Goal: Book appointment/travel/reservation

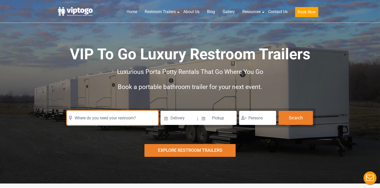
click at [136, 120] on input "text" at bounding box center [112, 118] width 91 height 14
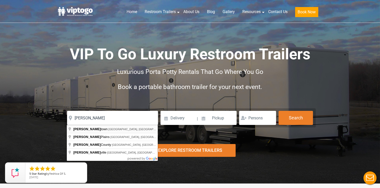
type input "[GEOGRAPHIC_DATA], [GEOGRAPHIC_DATA], [GEOGRAPHIC_DATA]"
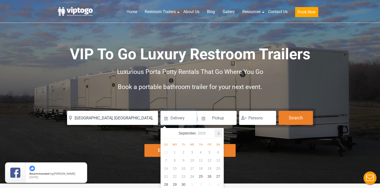
click at [218, 133] on icon at bounding box center [218, 133] width 8 height 8
click at [209, 168] on div "17" at bounding box center [209, 168] width 9 height 8
type input "10/17/2025"
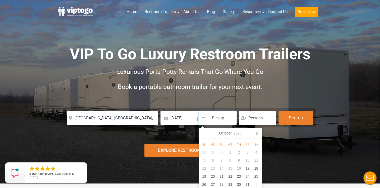
click at [224, 115] on input at bounding box center [217, 118] width 38 height 14
click at [218, 120] on input at bounding box center [217, 118] width 38 height 14
click at [212, 177] on div "20" at bounding box center [212, 176] width 9 height 8
type input "10/20/2025"
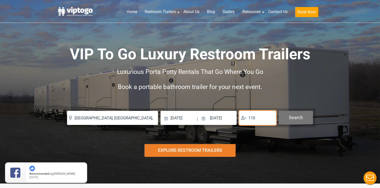
type input "110"
click at [295, 117] on button "Search" at bounding box center [295, 118] width 34 height 14
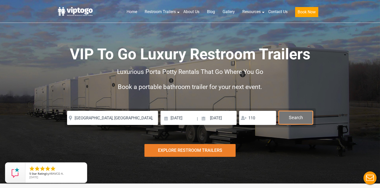
click at [294, 116] on button "Search" at bounding box center [295, 118] width 34 height 14
click at [202, 147] on div "Explore Restroom Trailers" at bounding box center [189, 150] width 91 height 13
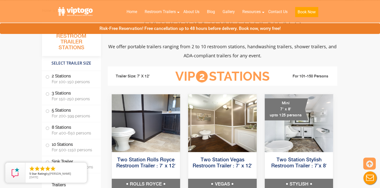
scroll to position [183, 0]
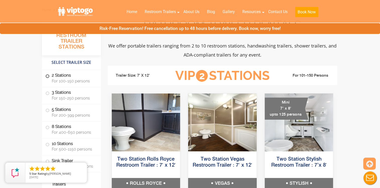
click at [48, 75] on span at bounding box center [47, 76] width 2 height 2
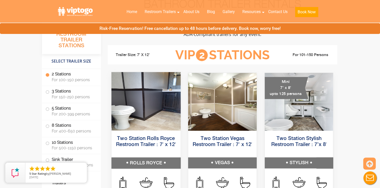
scroll to position [229, 0]
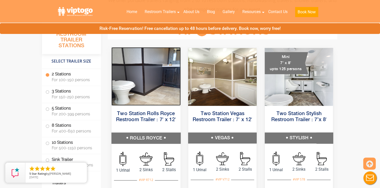
click at [150, 95] on img at bounding box center [145, 76] width 69 height 58
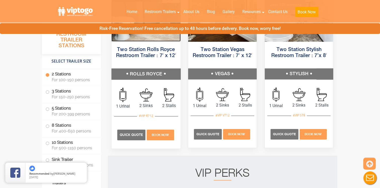
scroll to position [304, 0]
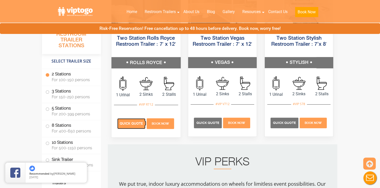
click at [131, 123] on span "Quick Quote" at bounding box center [131, 123] width 23 height 4
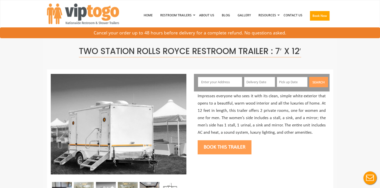
click at [213, 82] on input "text" at bounding box center [220, 82] width 44 height 10
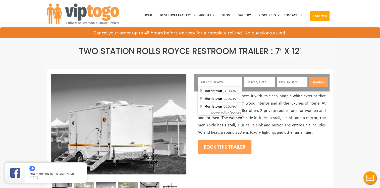
type input "[GEOGRAPHIC_DATA], [GEOGRAPHIC_DATA], [GEOGRAPHIC_DATA]"
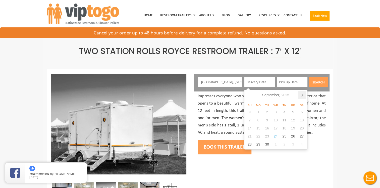
click at [301, 94] on icon at bounding box center [301, 95] width 1 height 3
click at [293, 128] on div "17" at bounding box center [292, 128] width 9 height 8
type input "10/17/2025"
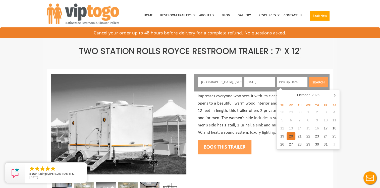
click at [290, 135] on div "20" at bounding box center [290, 136] width 9 height 8
type input "10/20/2025"
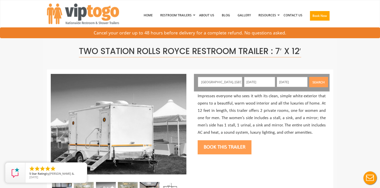
click at [318, 82] on button "Search" at bounding box center [318, 82] width 19 height 10
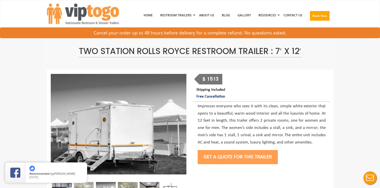
click at [236, 155] on button "Get a Quote for this Trailer" at bounding box center [237, 157] width 80 height 14
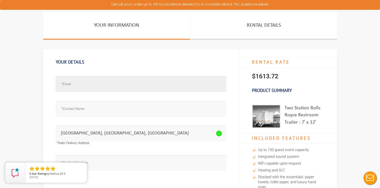
click at [76, 85] on input "text" at bounding box center [141, 84] width 170 height 16
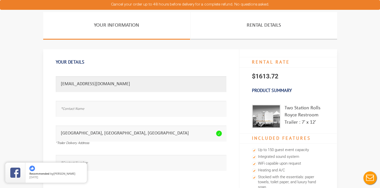
type input "[EMAIL_ADDRESS][DOMAIN_NAME]"
click at [73, 110] on input "text" at bounding box center [141, 109] width 170 height 16
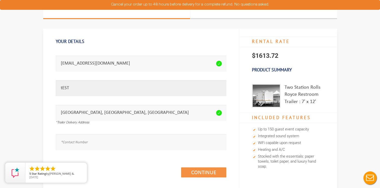
scroll to position [50, 0]
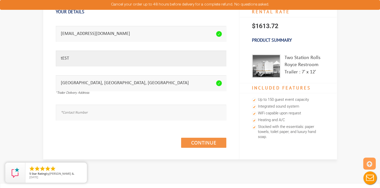
type input "tEST"
click at [76, 114] on input "text" at bounding box center [141, 112] width 170 height 16
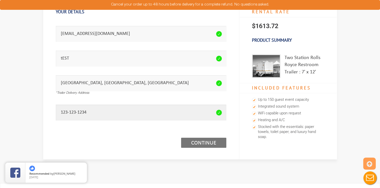
type input "123-123-1234"
click at [189, 144] on link "Continue (1/3)" at bounding box center [203, 142] width 45 height 10
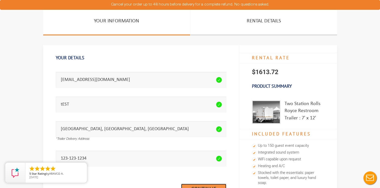
scroll to position [0, 0]
